Goal: Transaction & Acquisition: Purchase product/service

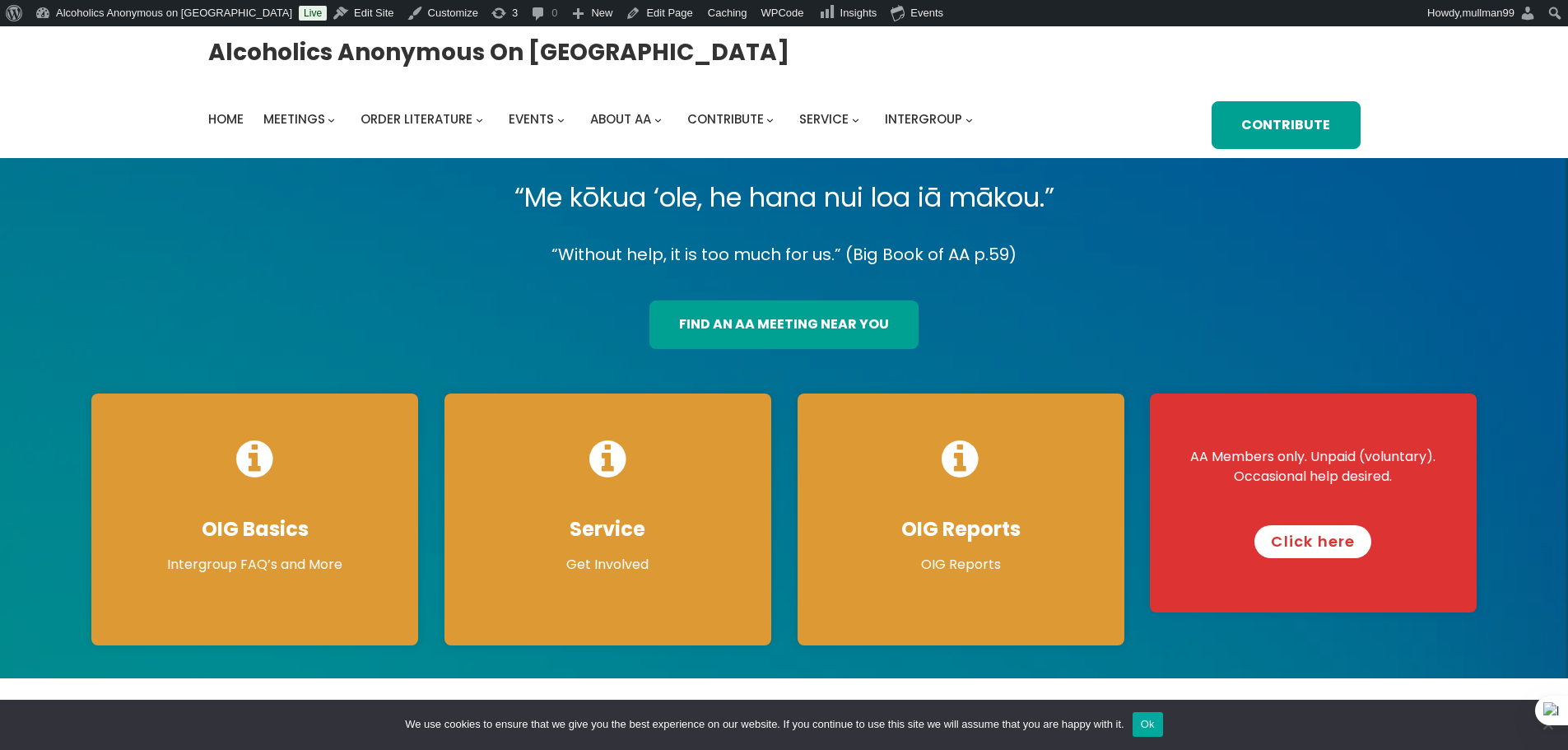
click at [1331, 538] on link "Click here" at bounding box center [1312, 542] width 117 height 33
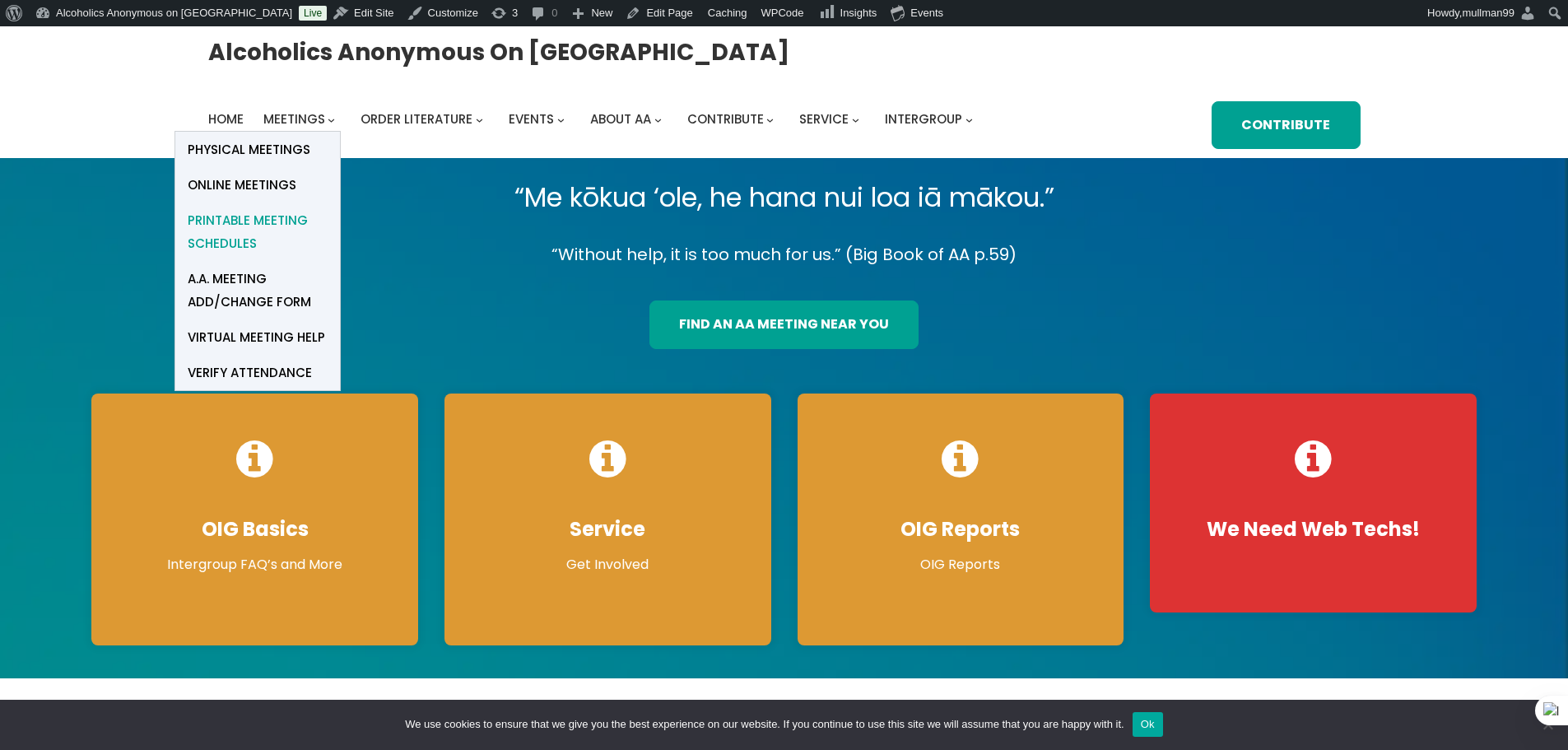
click at [268, 218] on span "Printable Meeting Schedules" at bounding box center [258, 232] width 140 height 46
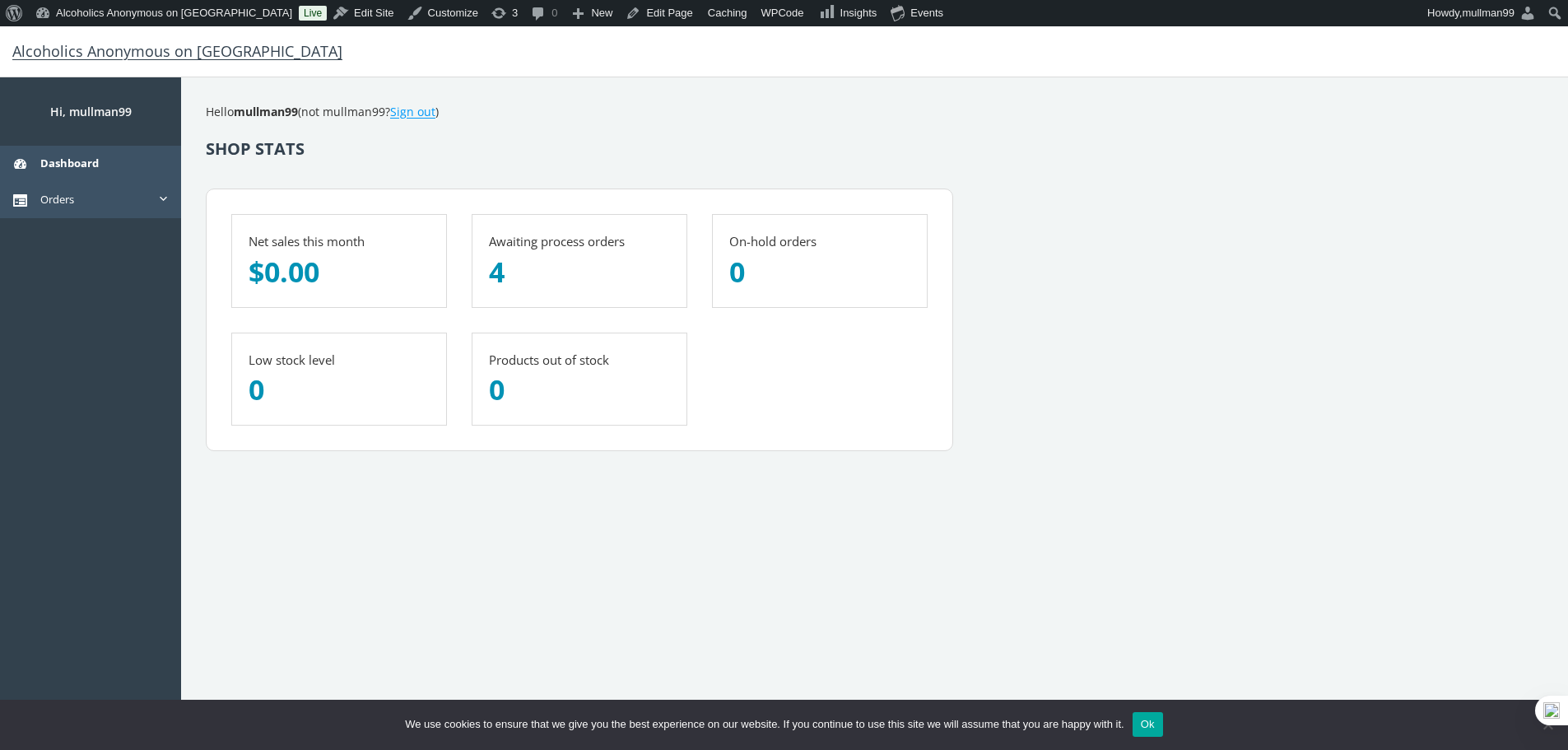
click at [45, 196] on link "Orders" at bounding box center [90, 200] width 181 height 36
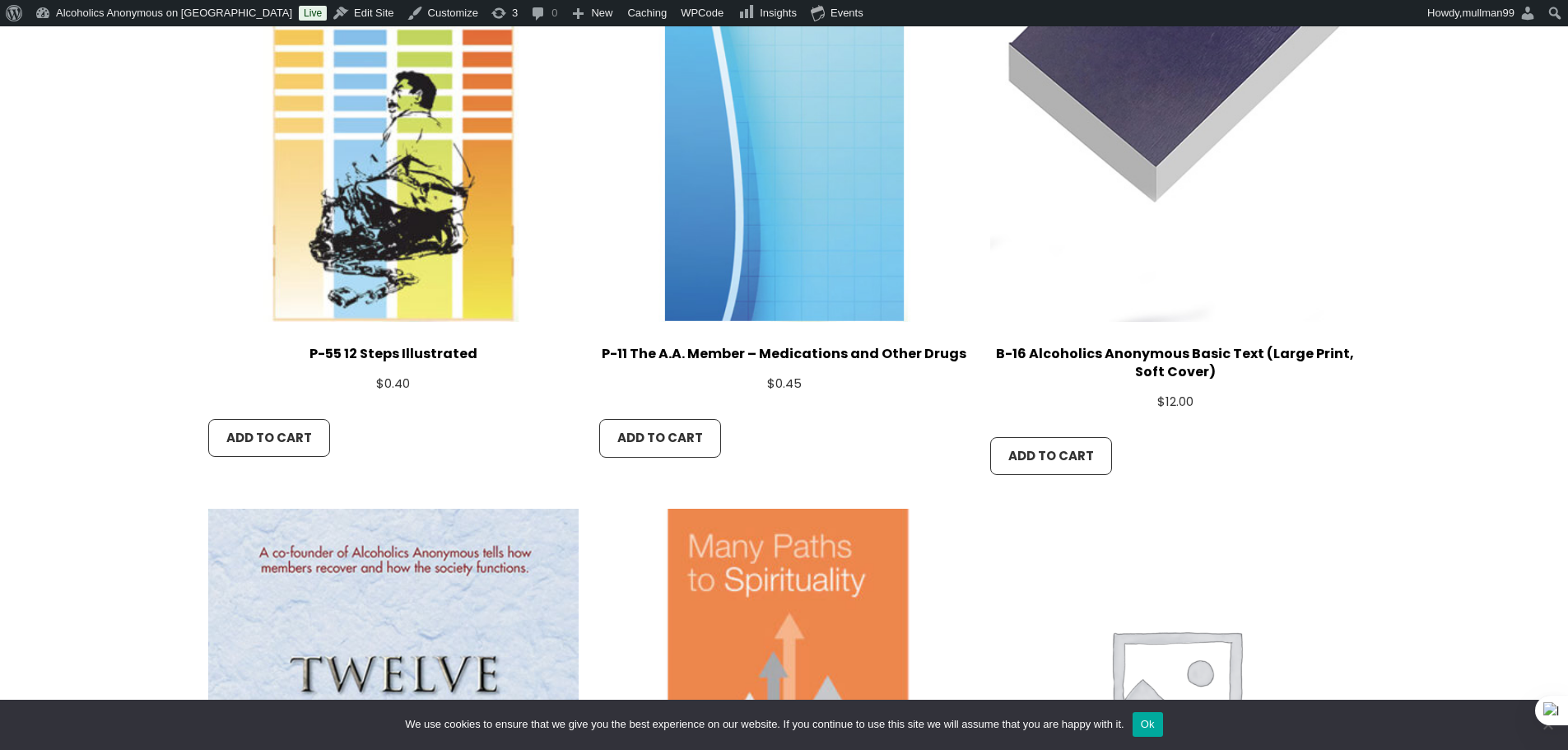
scroll to position [1977, 0]
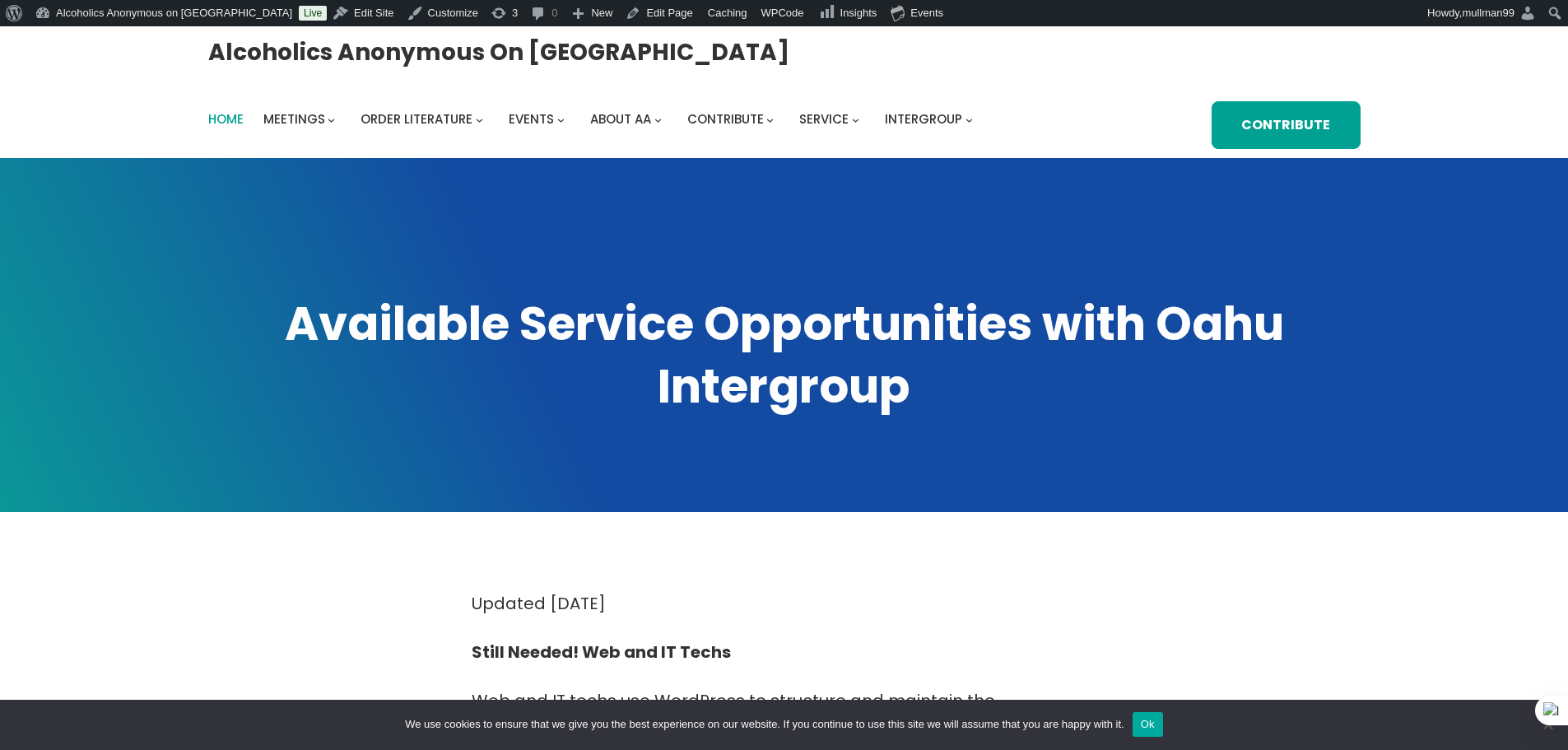
click at [234, 119] on span "Home" at bounding box center [225, 119] width 36 height 17
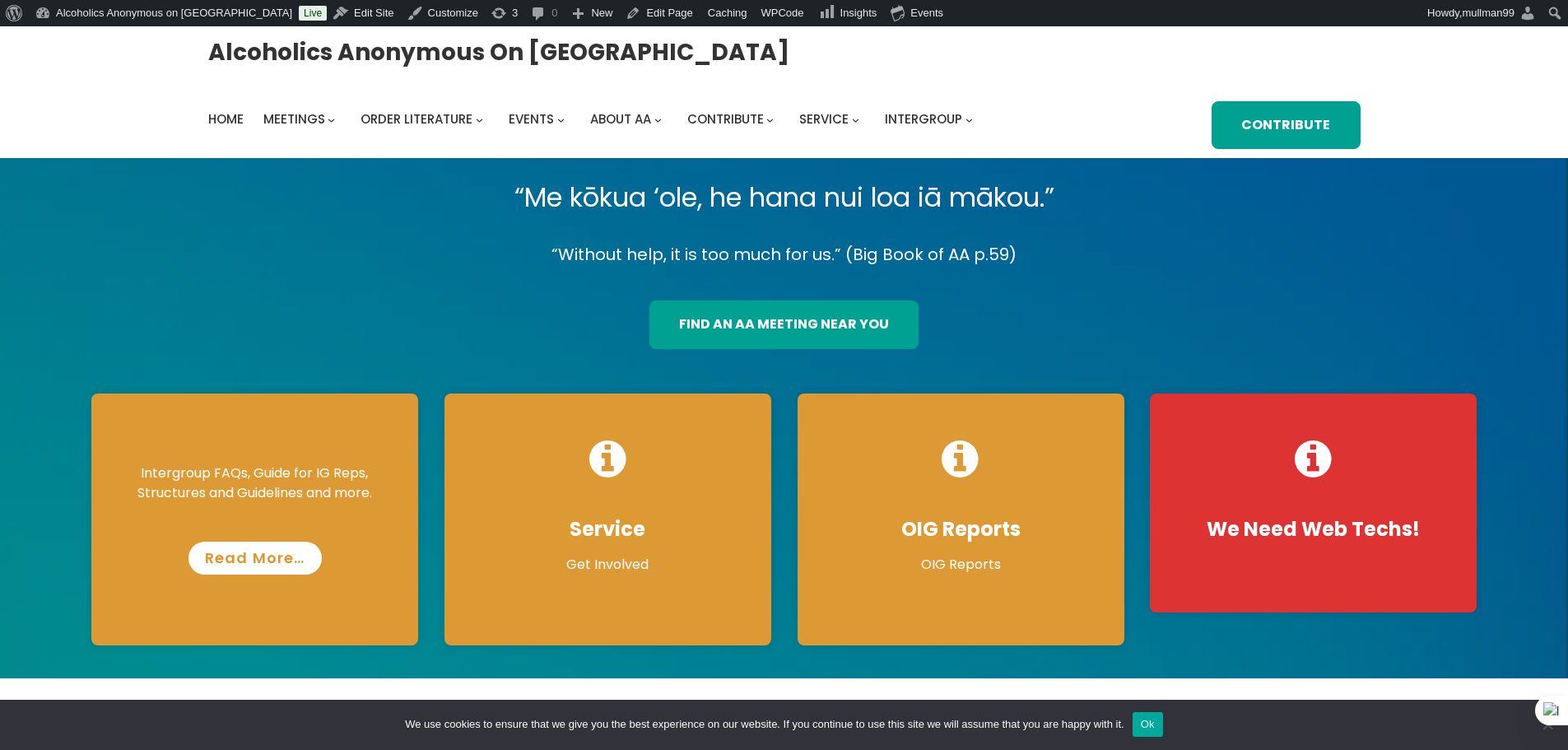
click at [247, 562] on link "Read More…" at bounding box center [255, 559] width 133 height 33
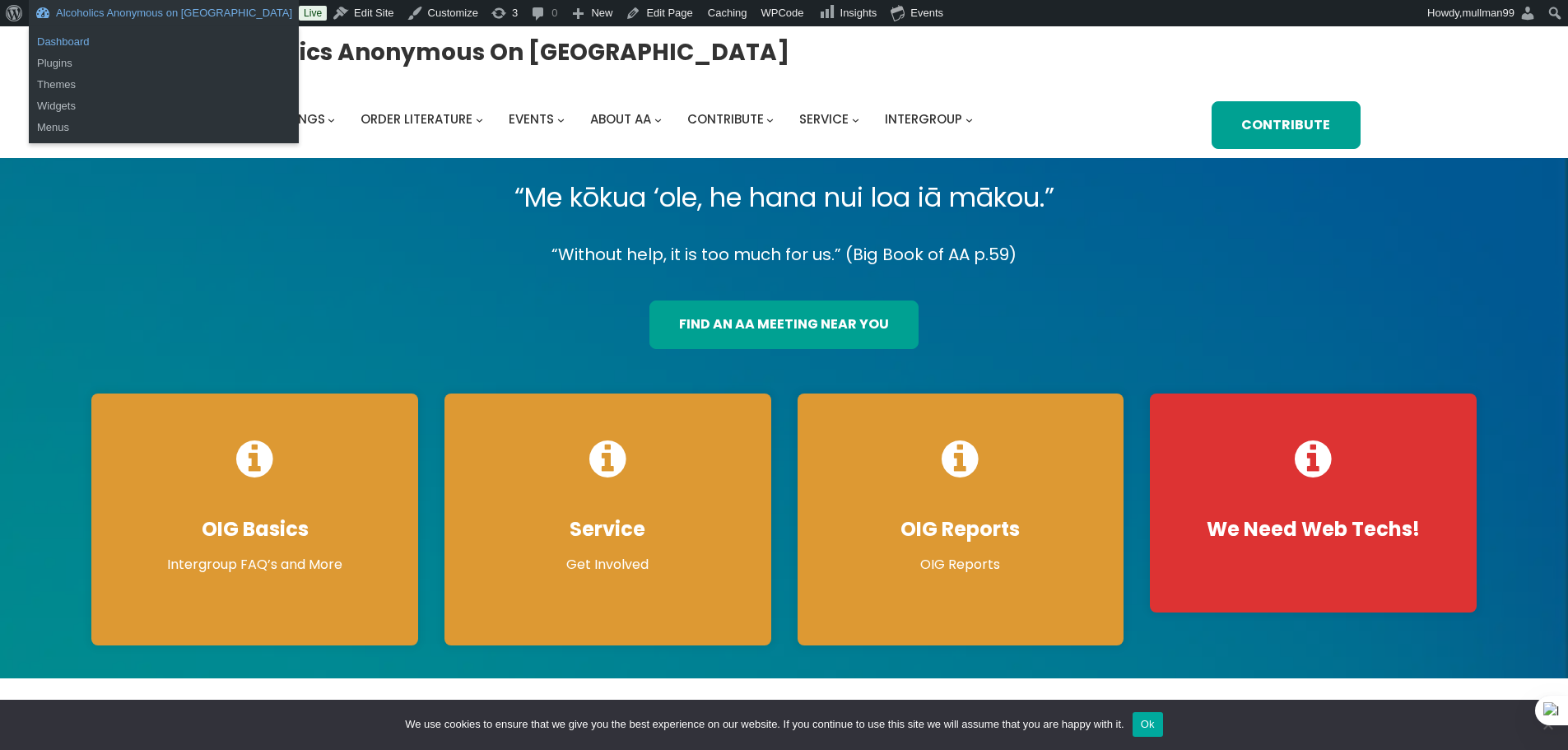
click at [62, 40] on link "Dashboard" at bounding box center [164, 42] width 270 height 22
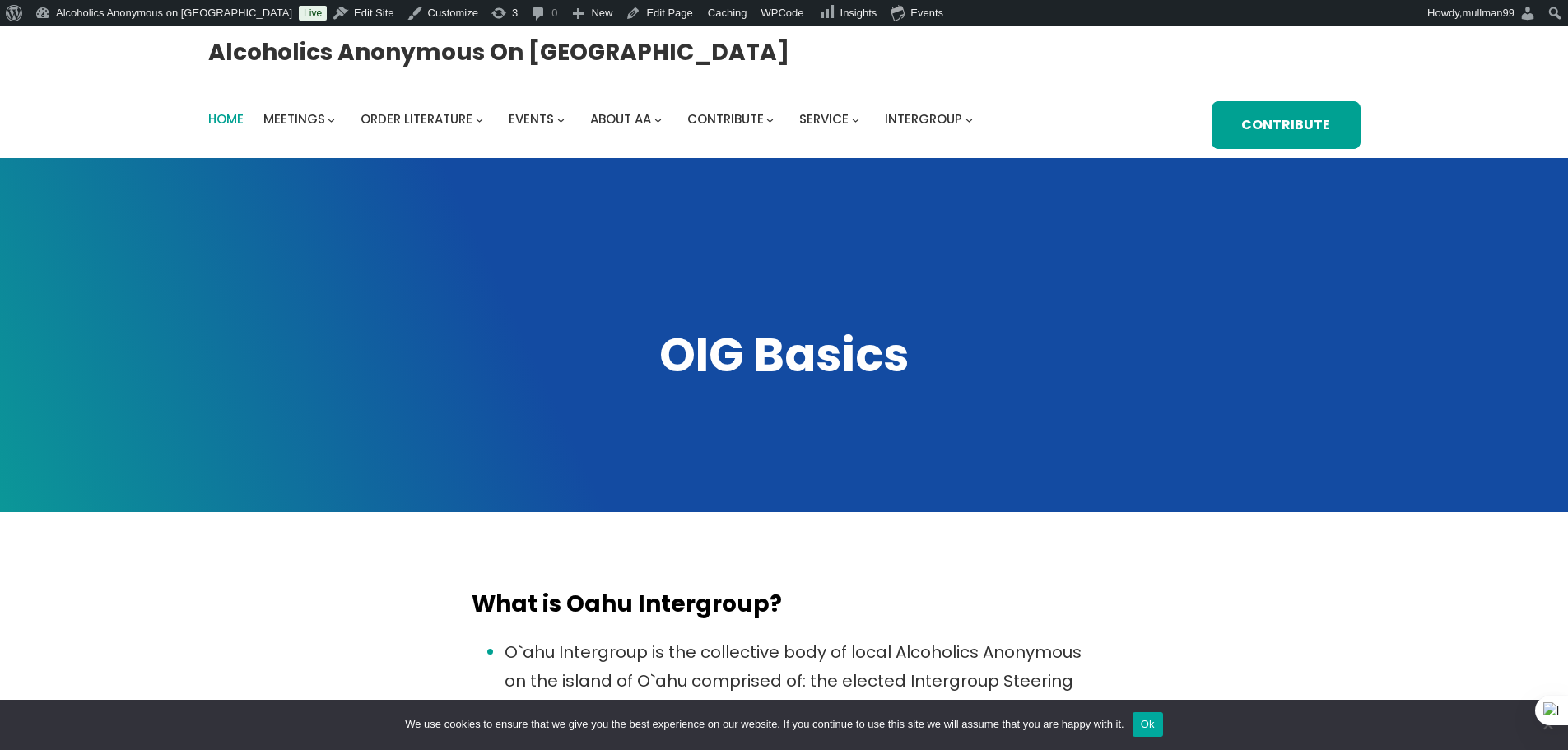
click at [220, 122] on span "Home" at bounding box center [225, 119] width 36 height 17
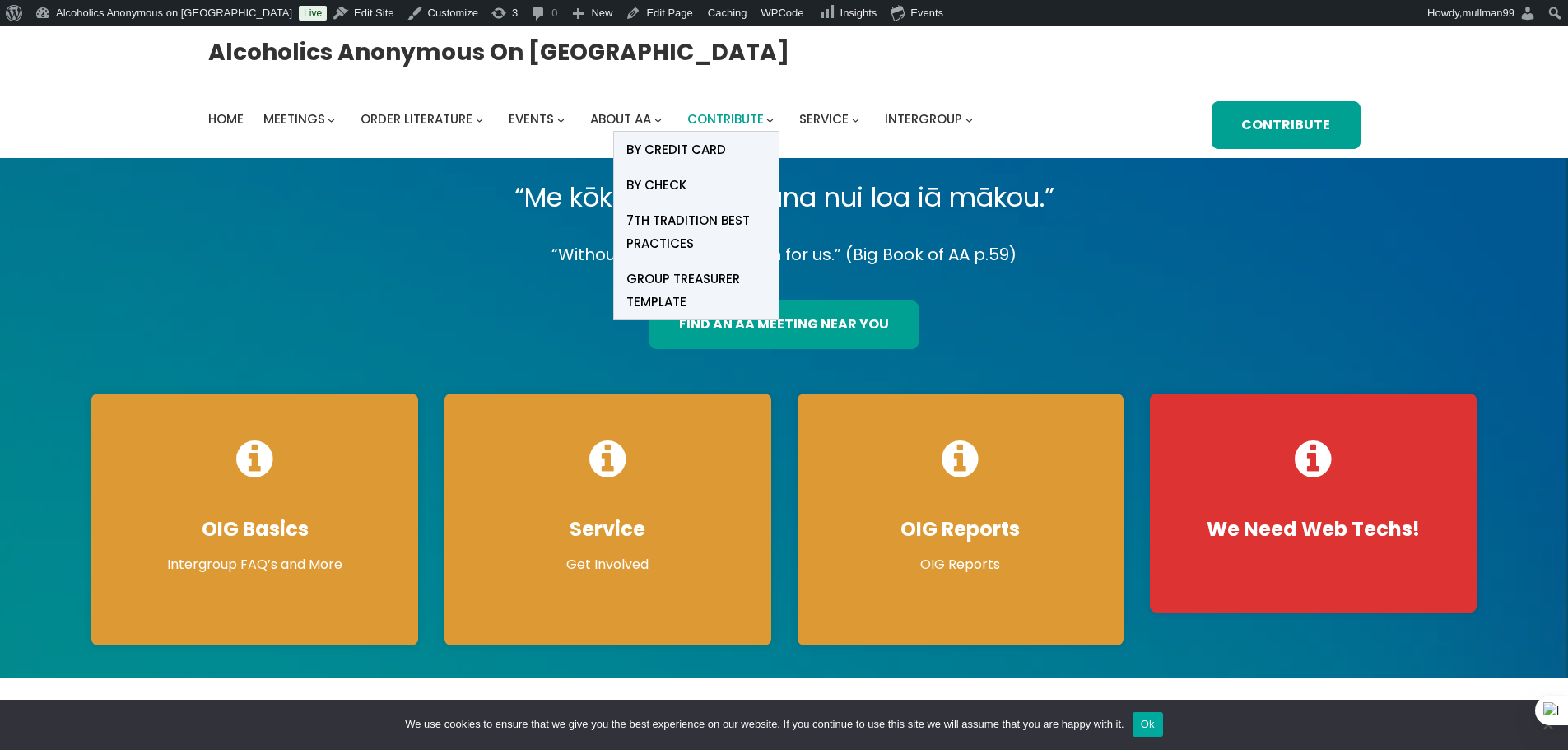
click at [745, 118] on span "Contribute" at bounding box center [726, 119] width 76 height 17
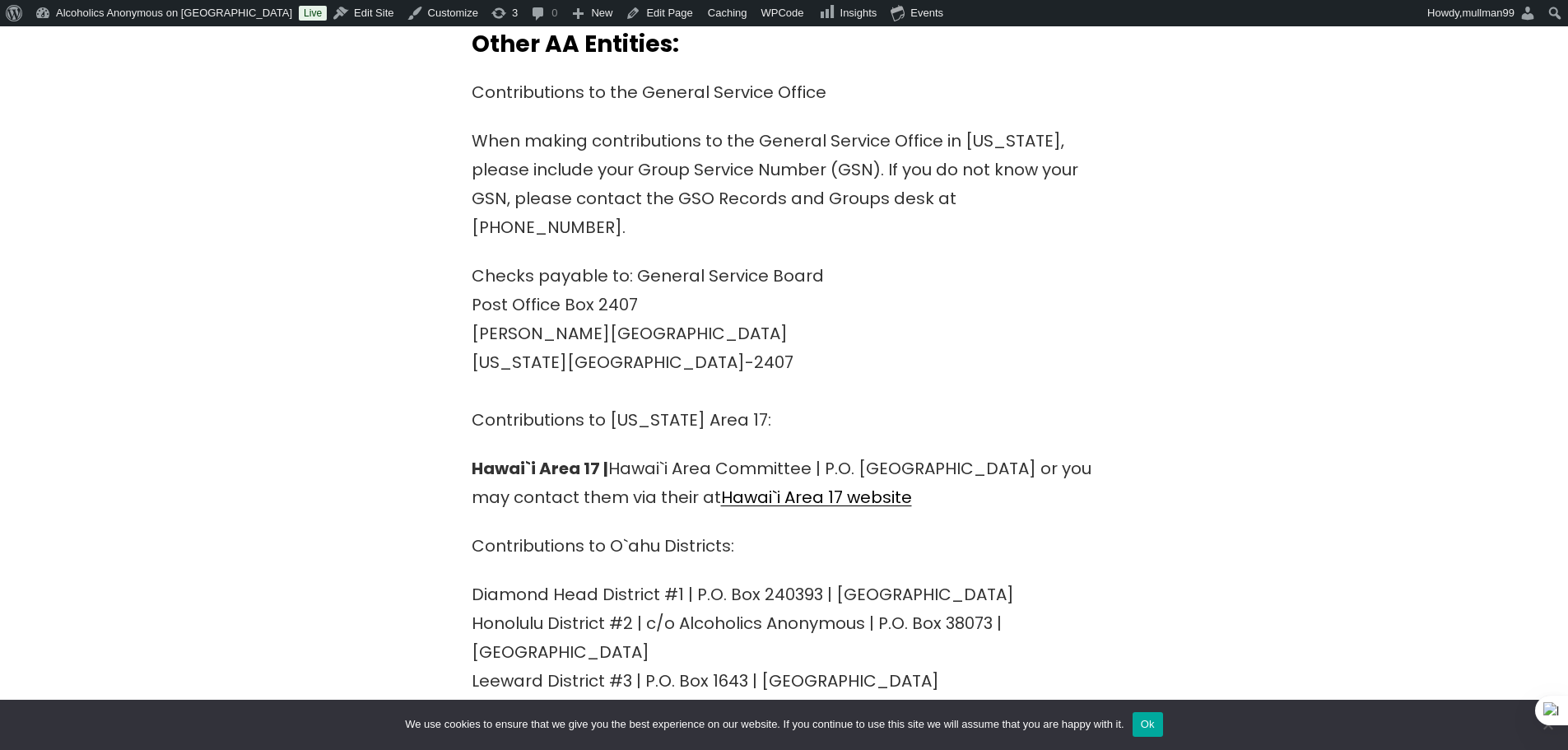
scroll to position [824, 0]
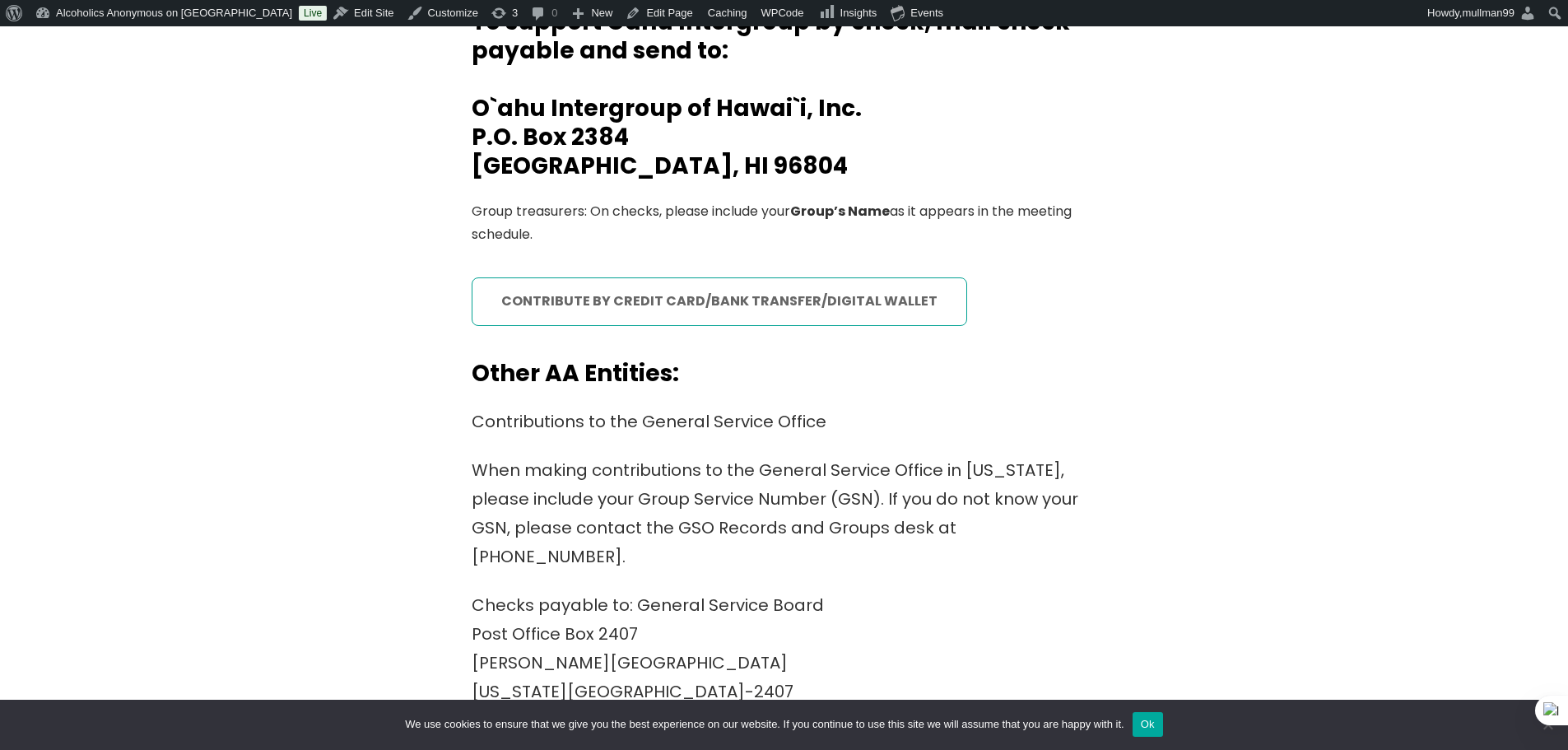
click at [766, 299] on link "contribute by credit card/bank transfer/digital wallet" at bounding box center [719, 302] width 495 height 49
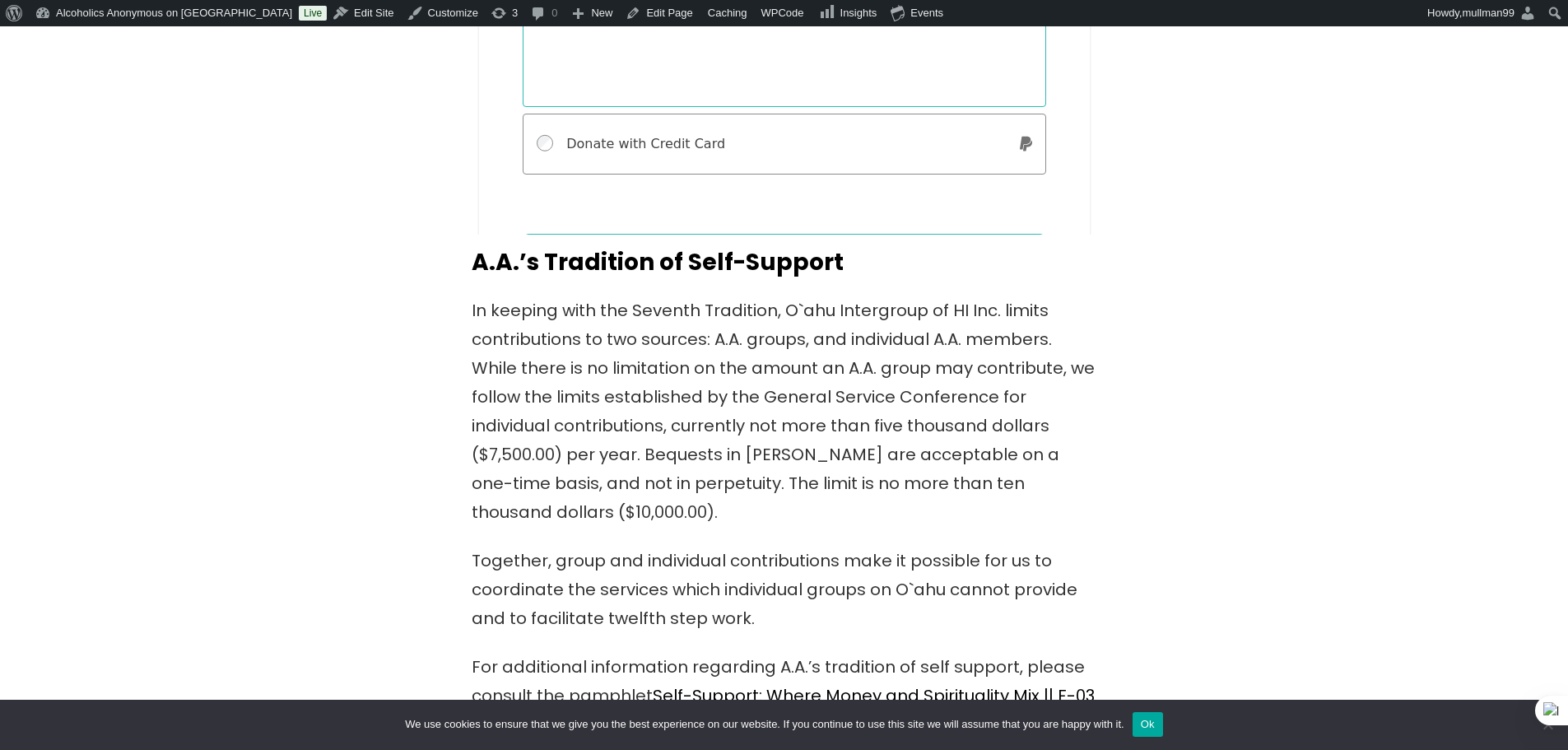
scroll to position [3355, 0]
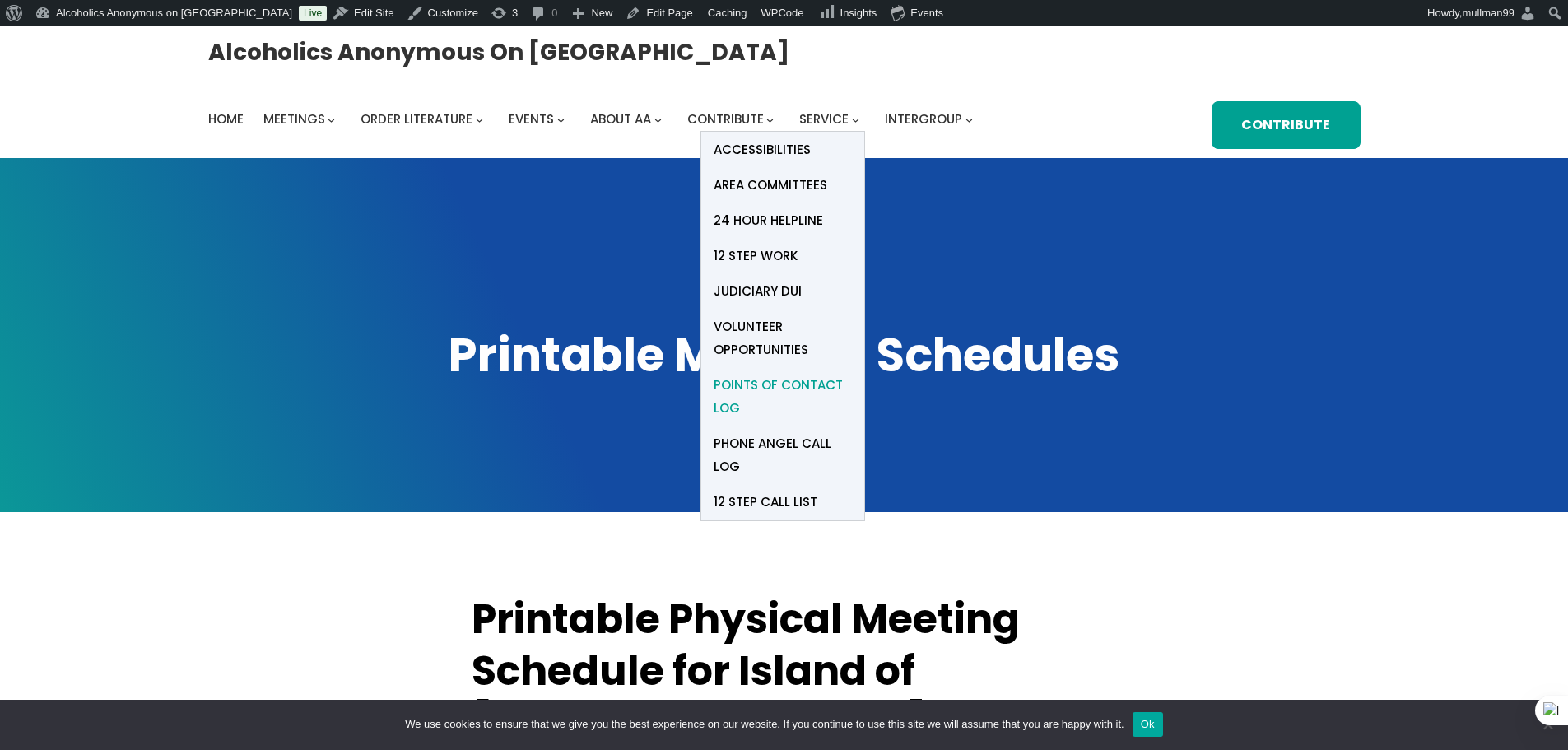
click at [783, 387] on span "Points of Contact Log" at bounding box center [783, 397] width 138 height 46
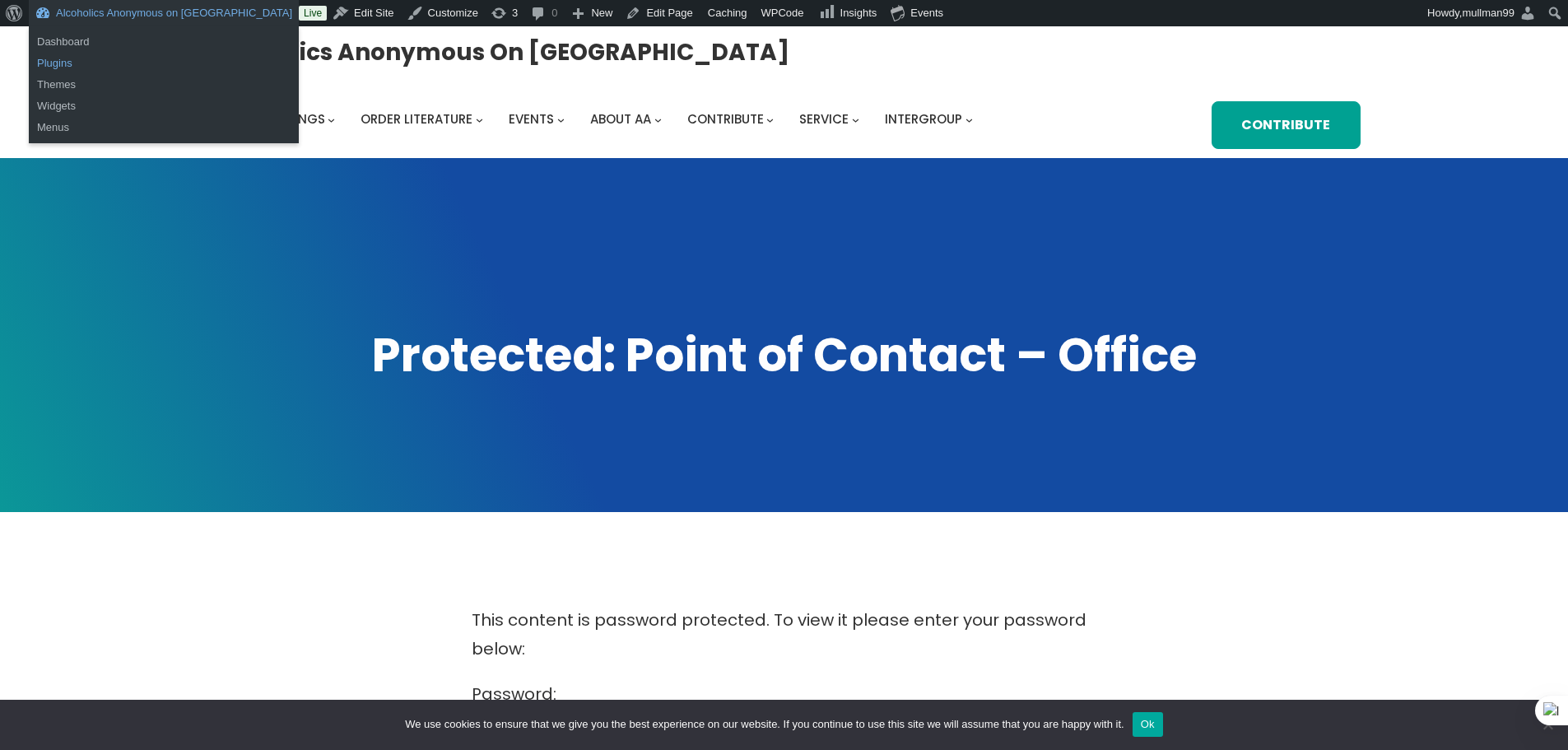
click at [69, 65] on link "Plugins" at bounding box center [164, 64] width 270 height 22
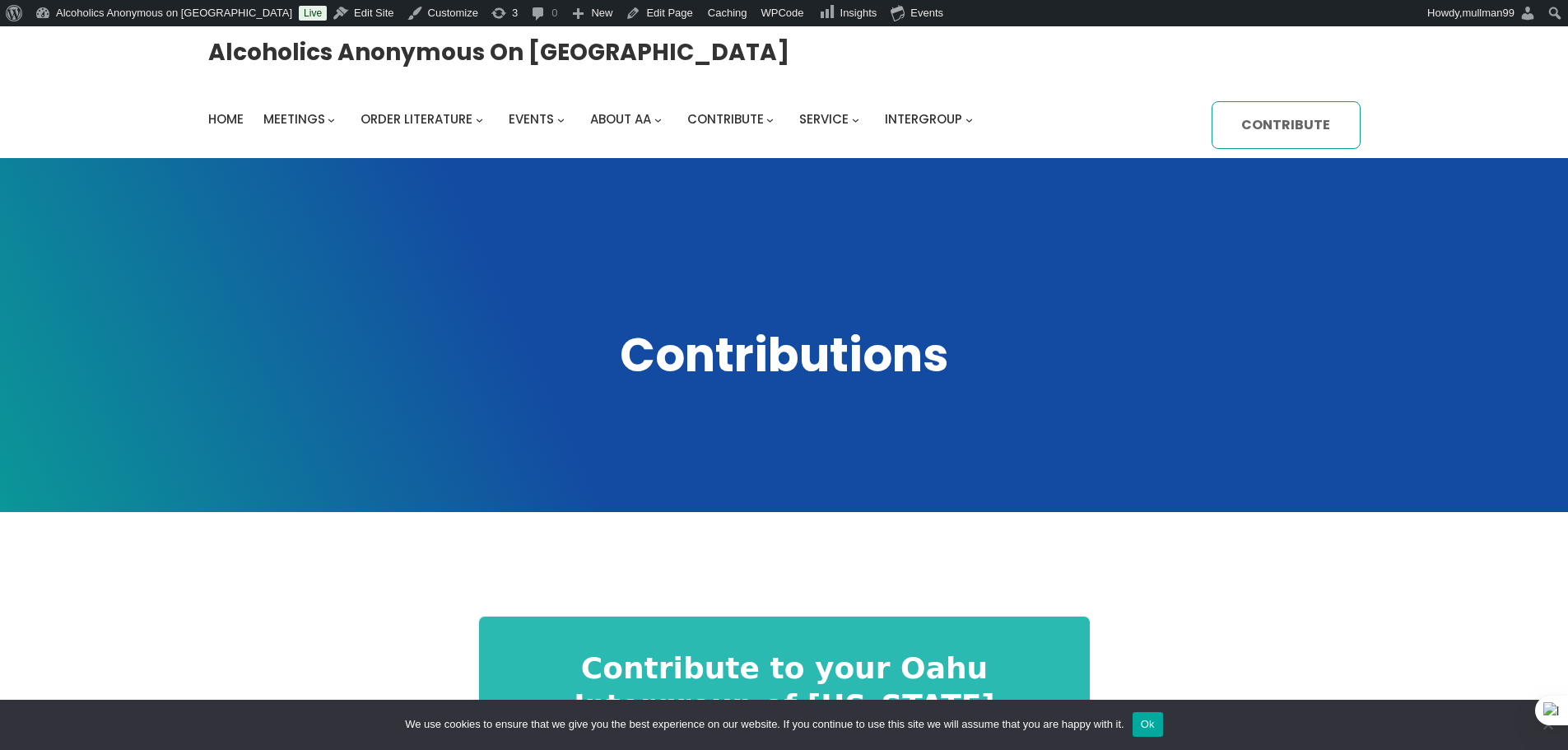
click at [1315, 135] on link "Contribute" at bounding box center [1286, 125] width 148 height 49
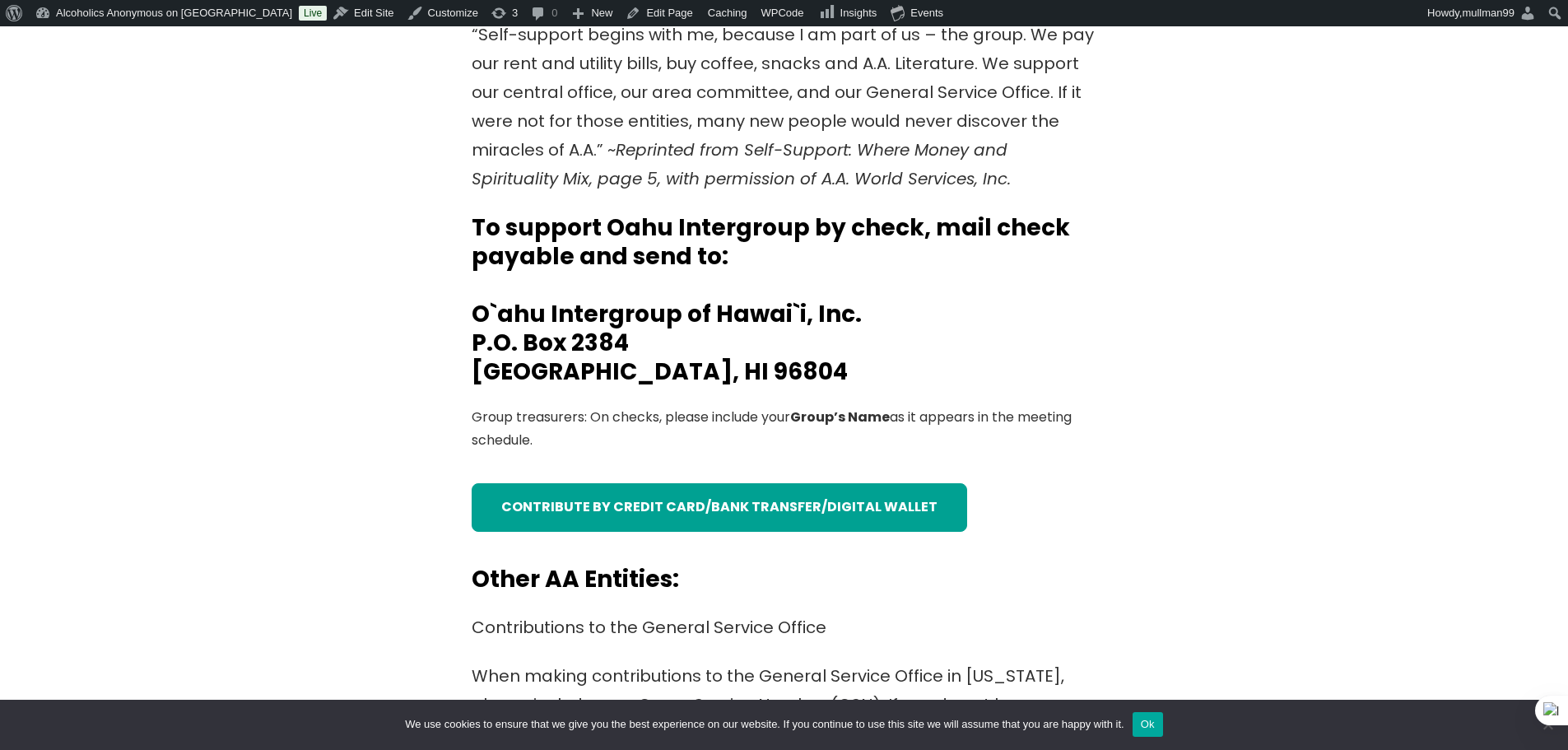
scroll to position [659, 0]
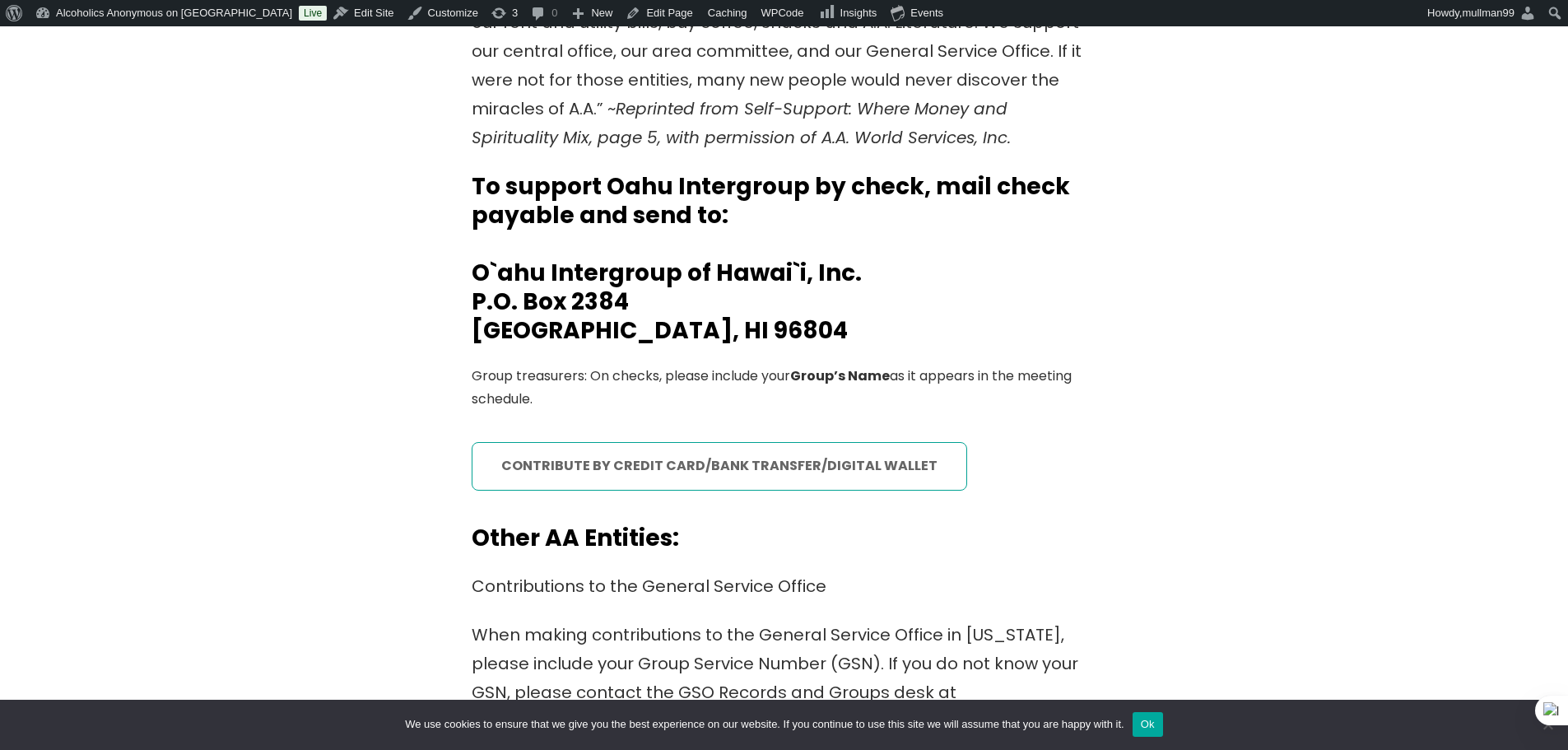
click at [932, 462] on link "contribute by credit card/bank transfer/digital wallet" at bounding box center [719, 467] width 495 height 49
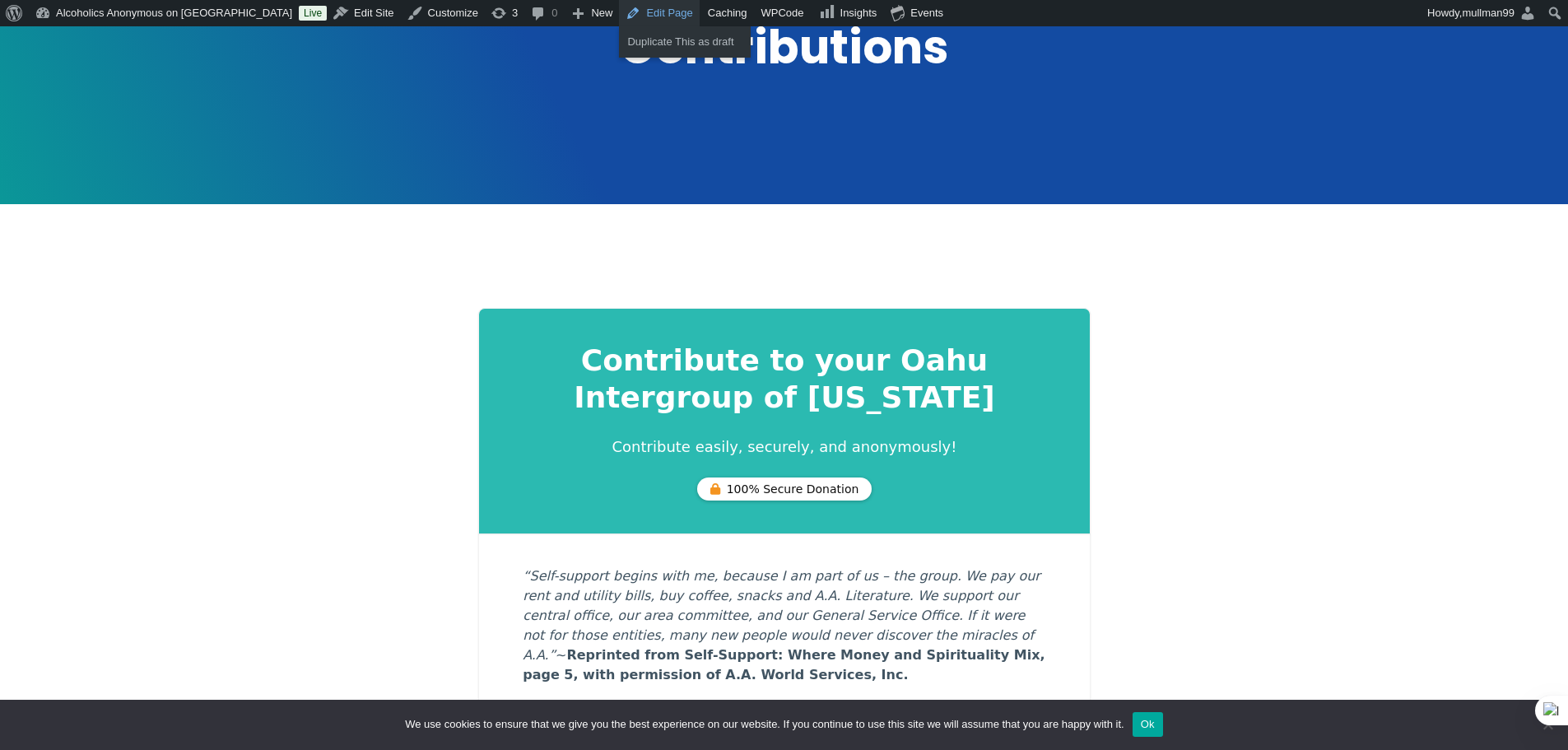
click at [619, 15] on link "Edit Page" at bounding box center [659, 13] width 80 height 27
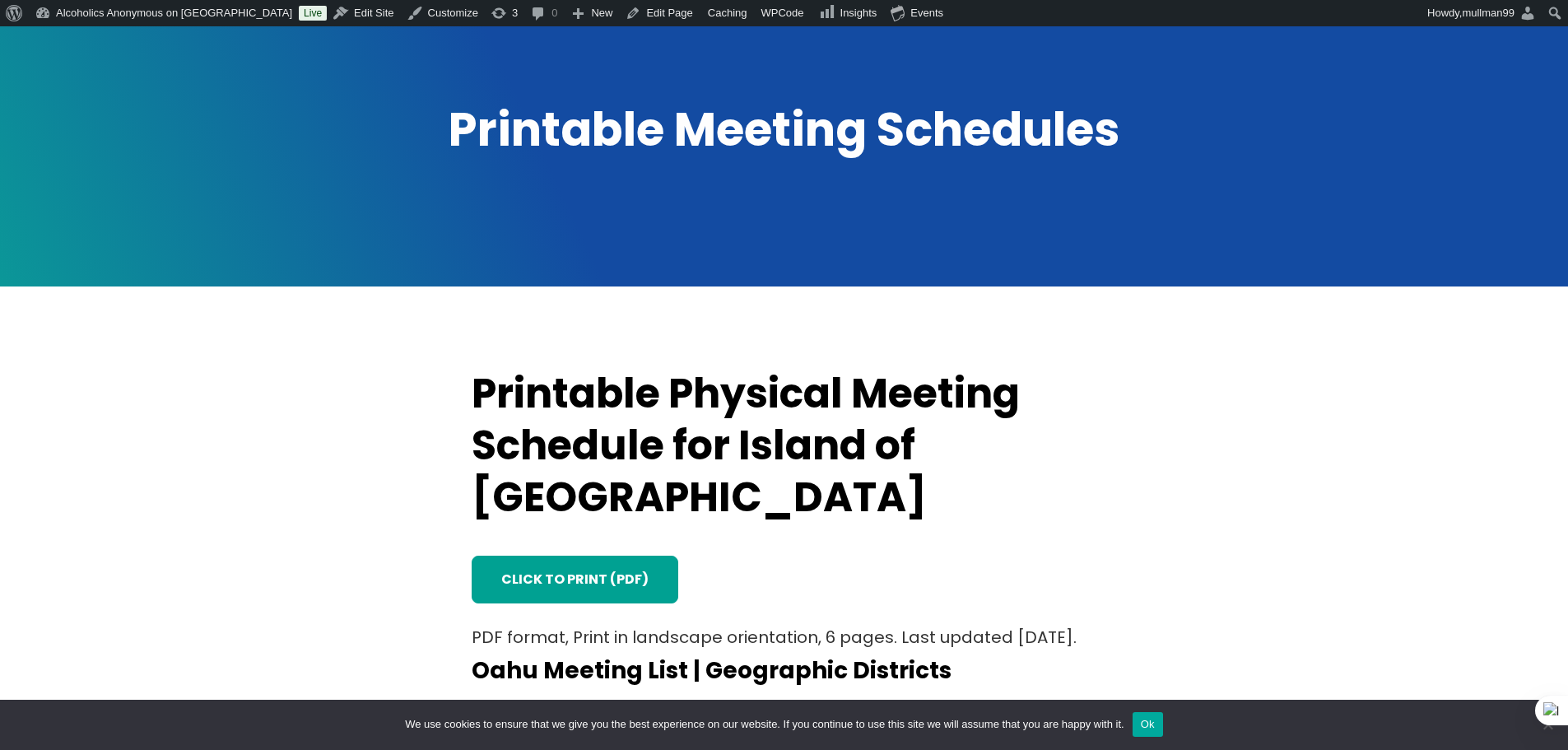
scroll to position [247, 0]
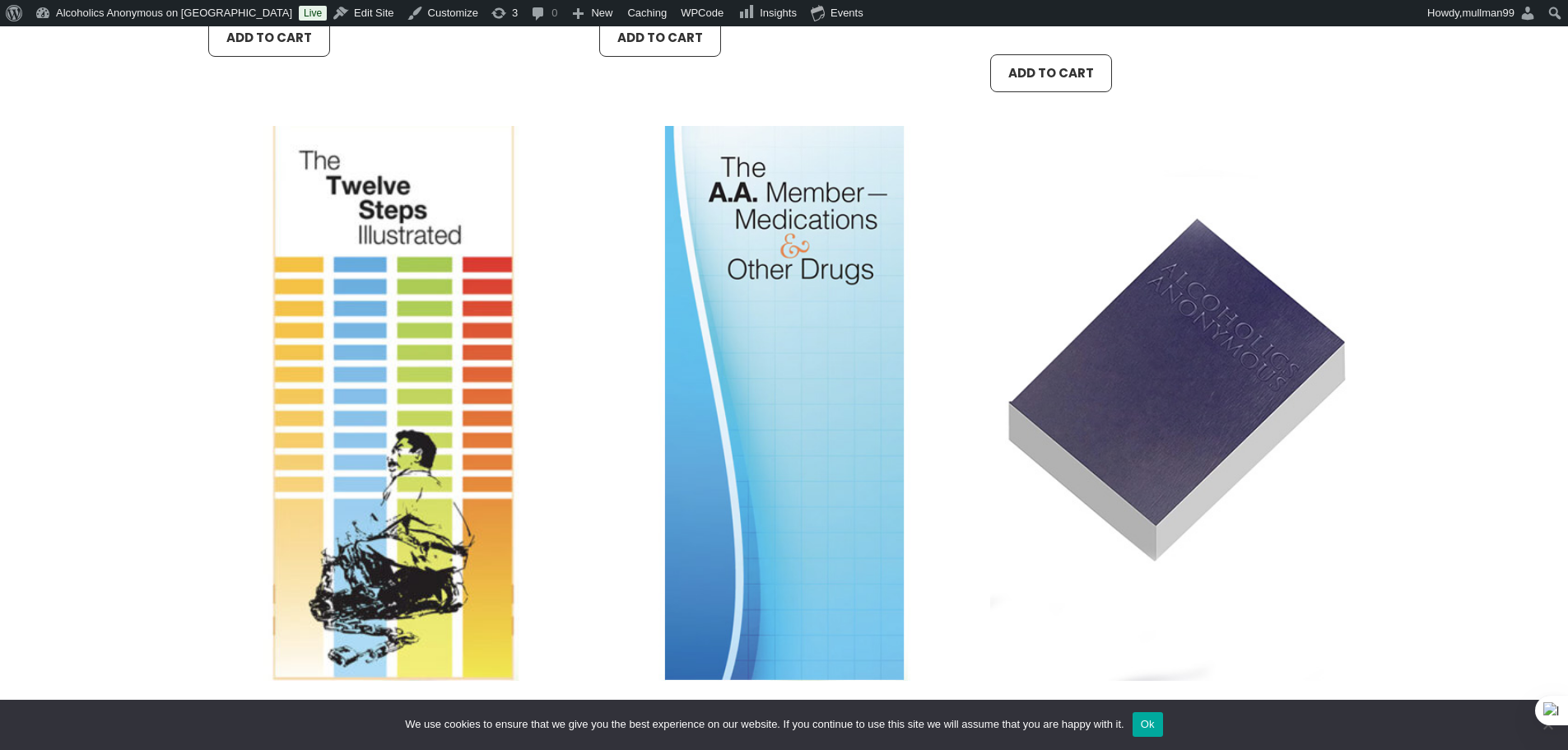
click at [1219, 49] on div "Add to cart View cart" at bounding box center [1175, 75] width 370 height 63
